Goal: Information Seeking & Learning: Learn about a topic

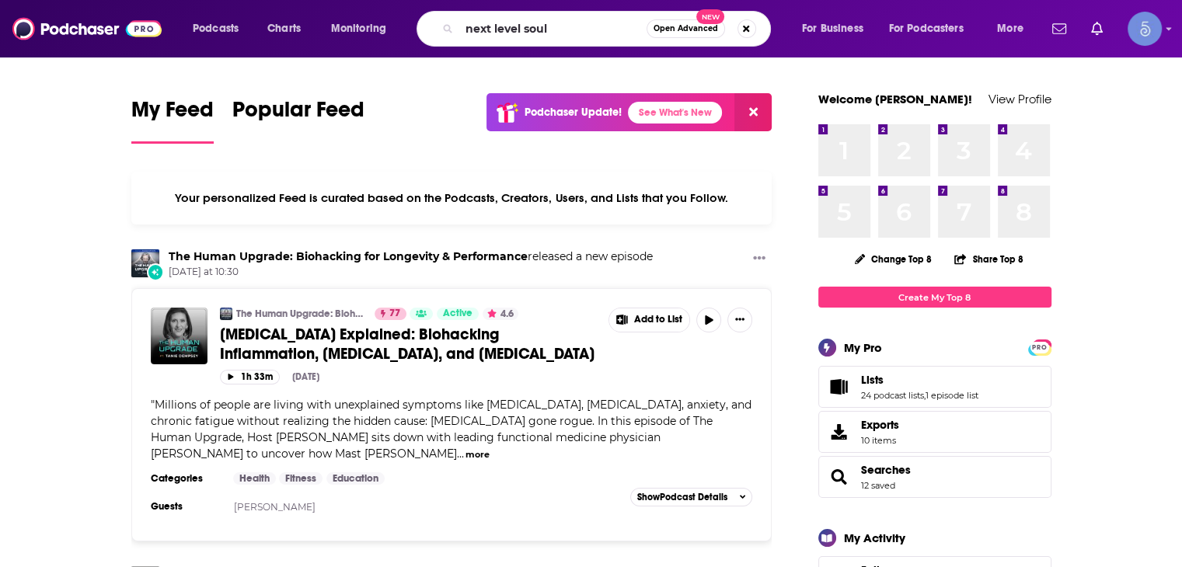
type input "next level soul"
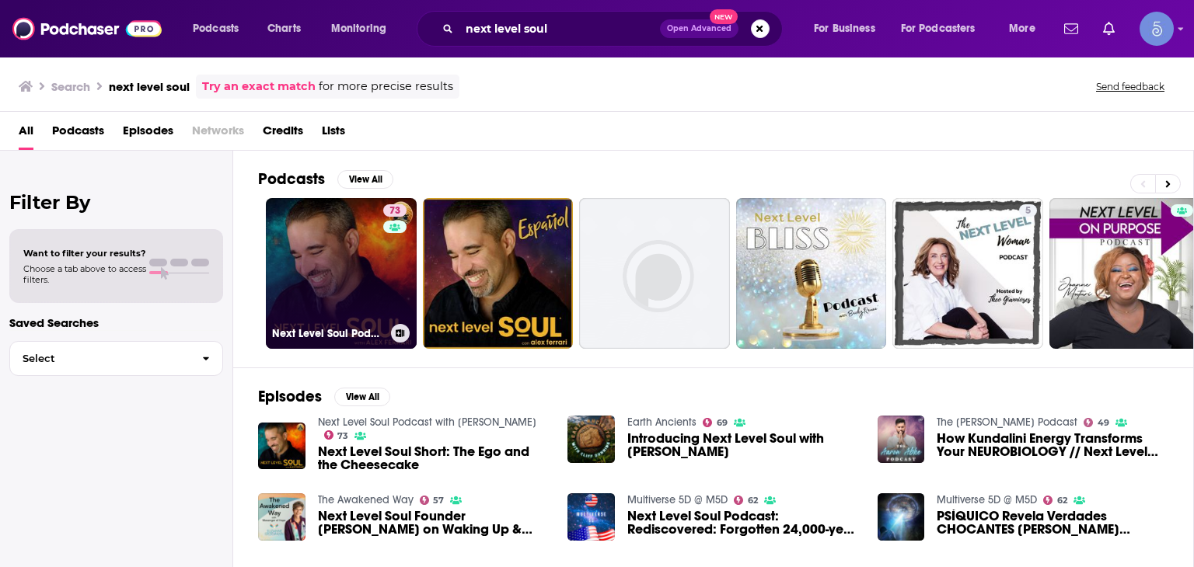
click at [363, 274] on link "73 Next Level Soul Podcast with [PERSON_NAME]" at bounding box center [341, 273] width 151 height 151
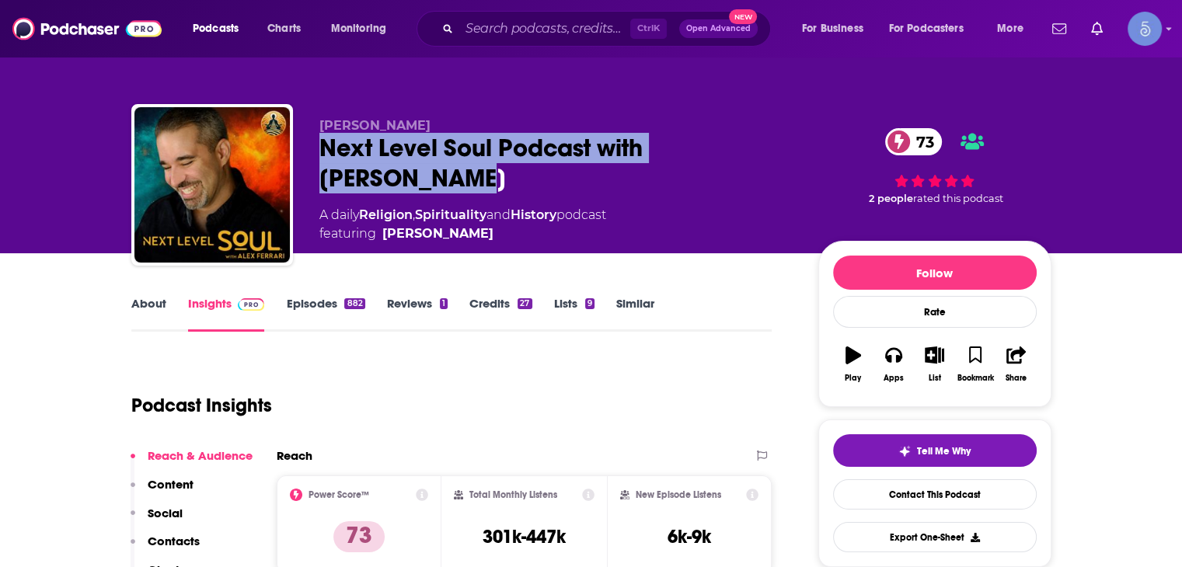
drag, startPoint x: 323, startPoint y: 146, endPoint x: 776, endPoint y: 139, distance: 453.1
click at [776, 139] on div "Next Level Soul Podcast with [PERSON_NAME] 73" at bounding box center [556, 163] width 474 height 61
copy h2 "Next Level Soul Podcast with [PERSON_NAME]"
